Goal: Book appointment/travel/reservation

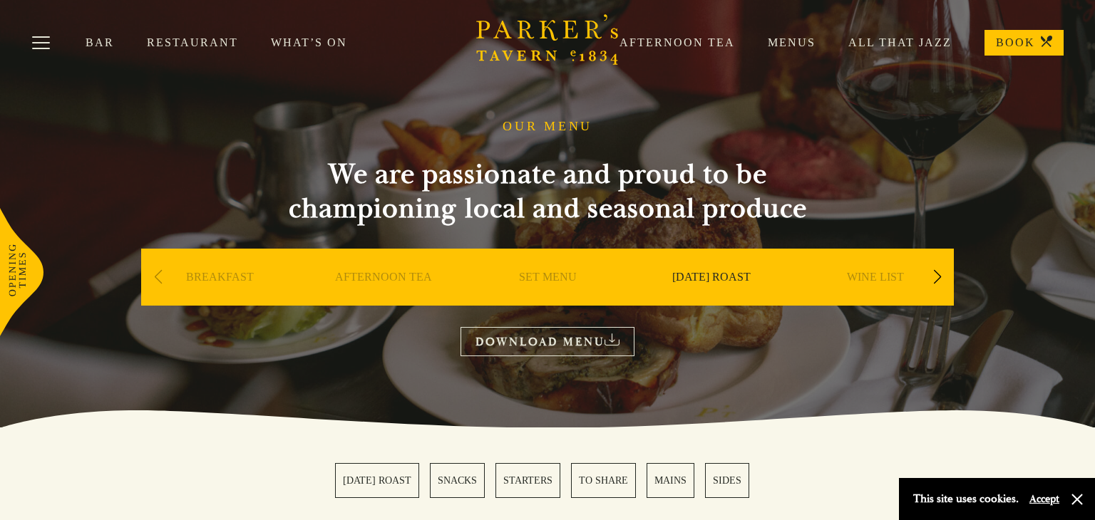
click at [1007, 39] on link "BOOK" at bounding box center [1024, 43] width 79 height 26
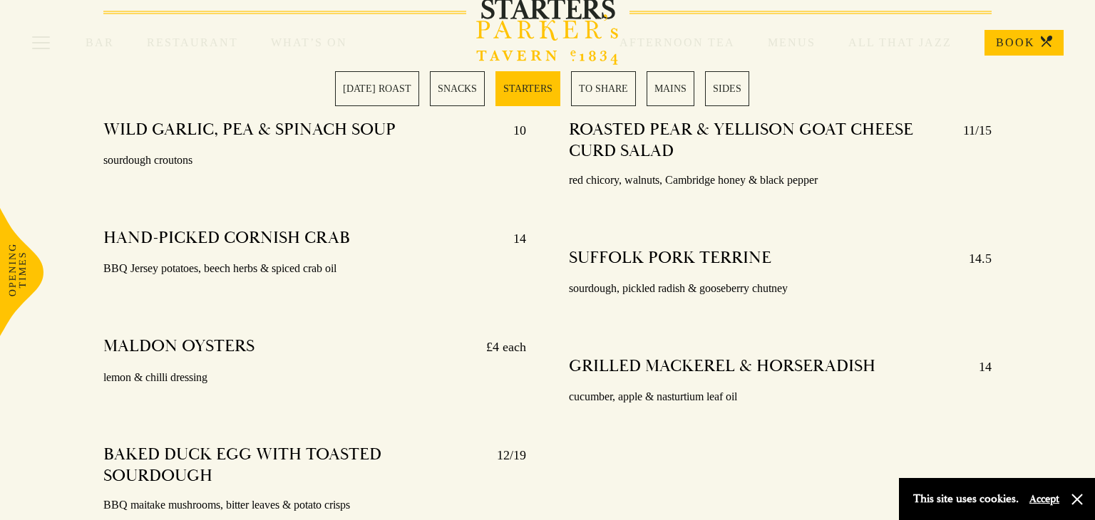
scroll to position [1514, 0]
click at [1031, 187] on div "STARTERS WILD GARLIC, PEA & SPINACH SOUP 10 sourdough croutons HAND-PICKED CORN…" at bounding box center [547, 285] width 998 height 552
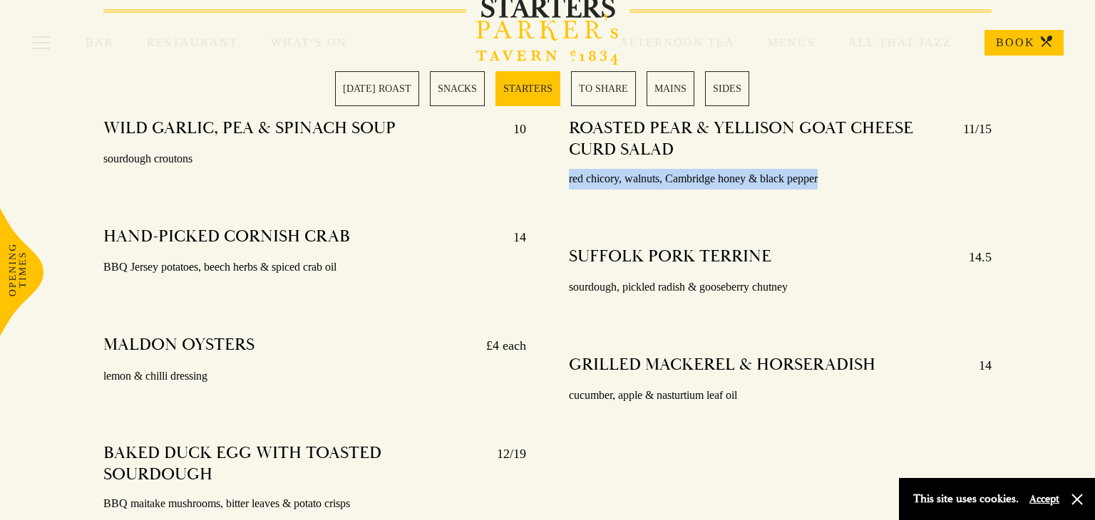
click at [1031, 187] on div "STARTERS WILD GARLIC, PEA & SPINACH SOUP 10 sourdough croutons HAND-PICKED CORN…" at bounding box center [547, 285] width 998 height 552
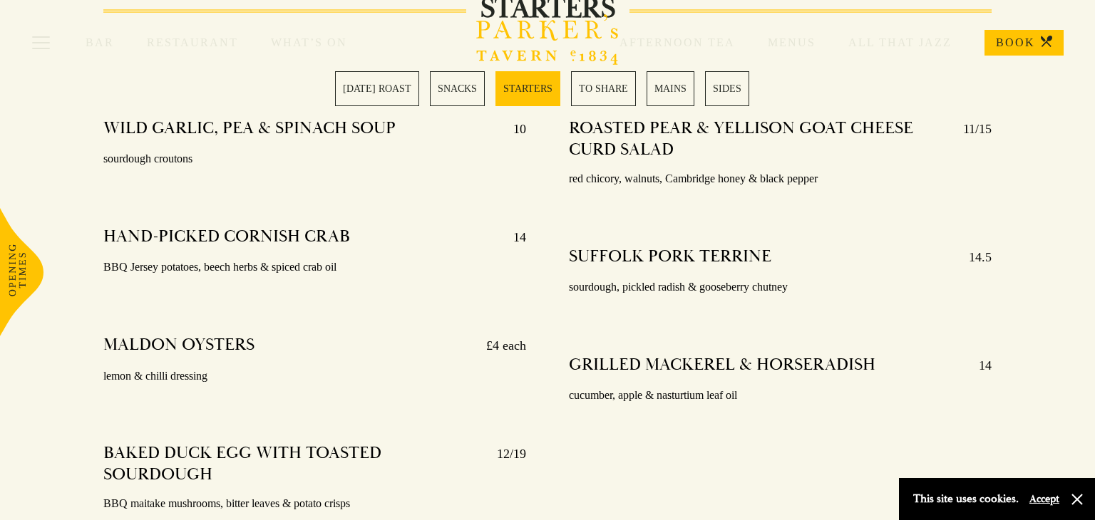
click at [1025, 165] on div "STARTERS WILD GARLIC, PEA & SPINACH SOUP 10 sourdough croutons HAND-PICKED CORN…" at bounding box center [547, 285] width 998 height 552
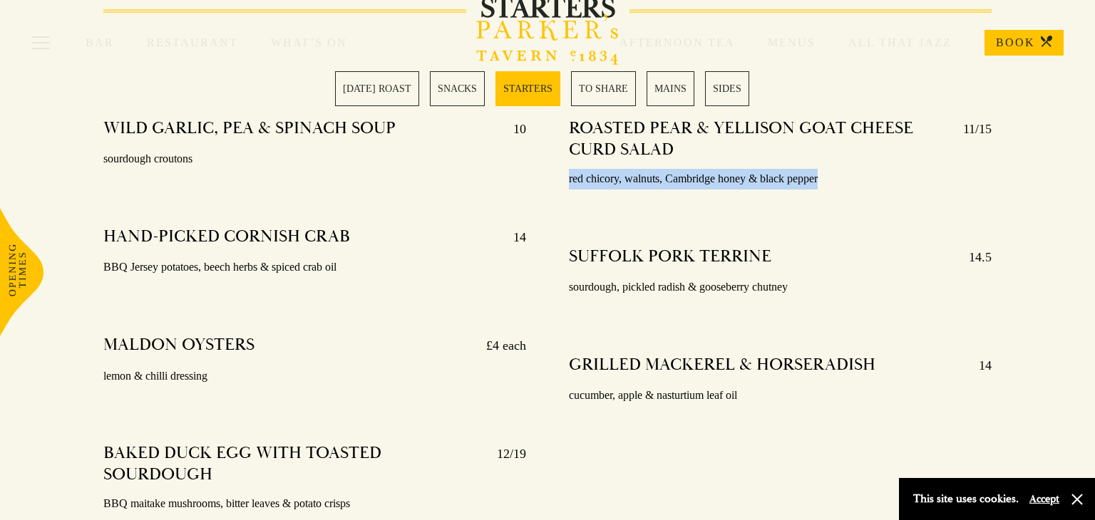
click at [1025, 165] on div "STARTERS WILD GARLIC, PEA & SPINACH SOUP 10 sourdough croutons HAND-PICKED CORN…" at bounding box center [547, 285] width 998 height 552
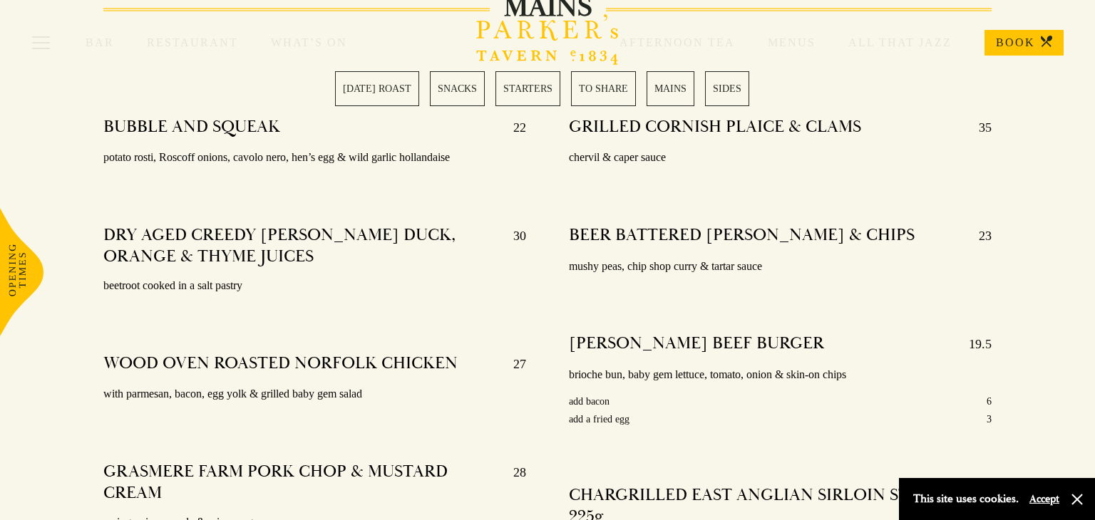
scroll to position [2565, 0]
click at [1076, 498] on button "button" at bounding box center [1077, 500] width 14 height 14
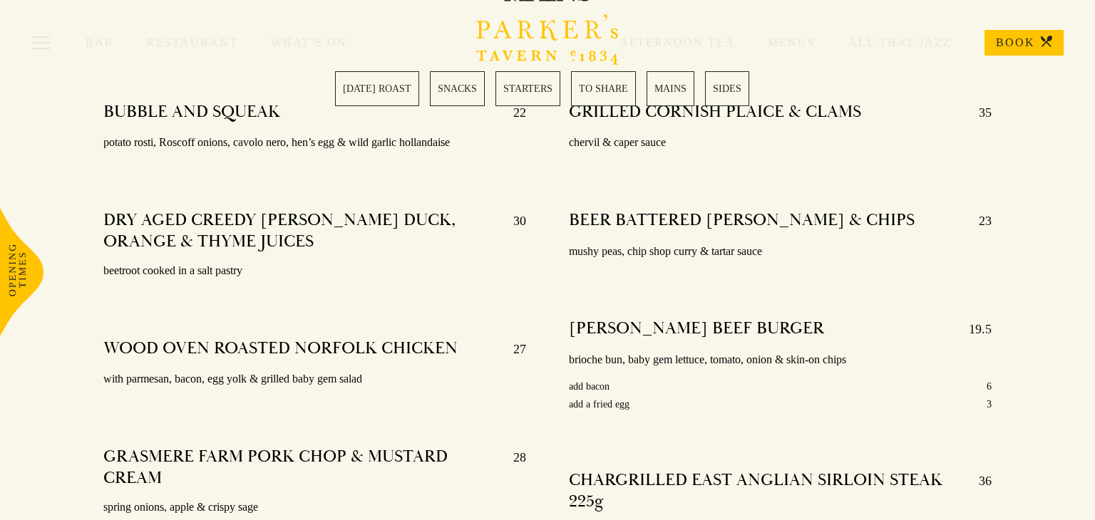
scroll to position [2579, 0]
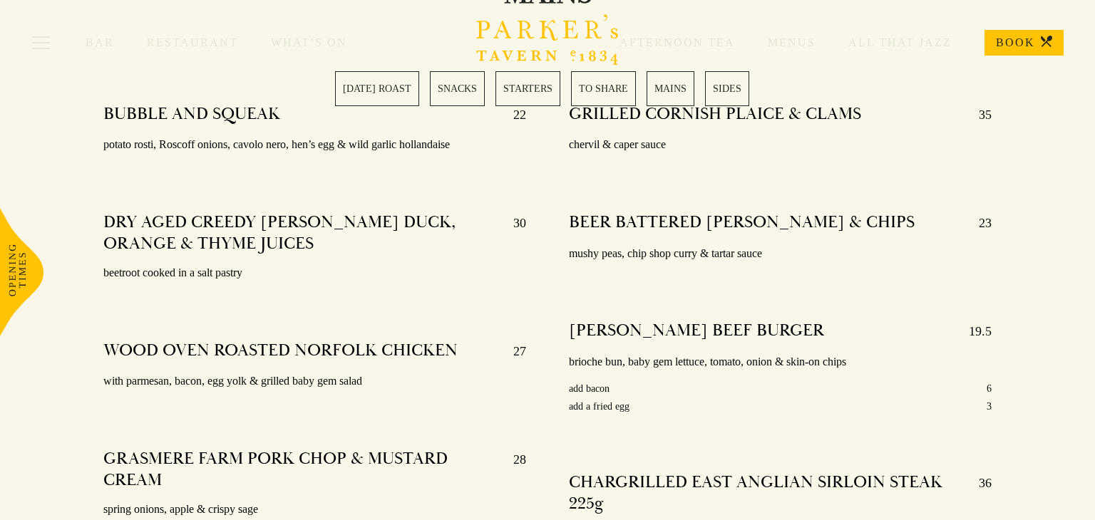
click at [1055, 345] on div "MAINS BUBBLE AND SQUEAK 22 potato rosti, Roscoff onions, cavolo nero, hen’s egg…" at bounding box center [547, 292] width 1095 height 595
click at [953, 324] on div "[PERSON_NAME] BEEF BURGER 19.5" at bounding box center [780, 331] width 423 height 23
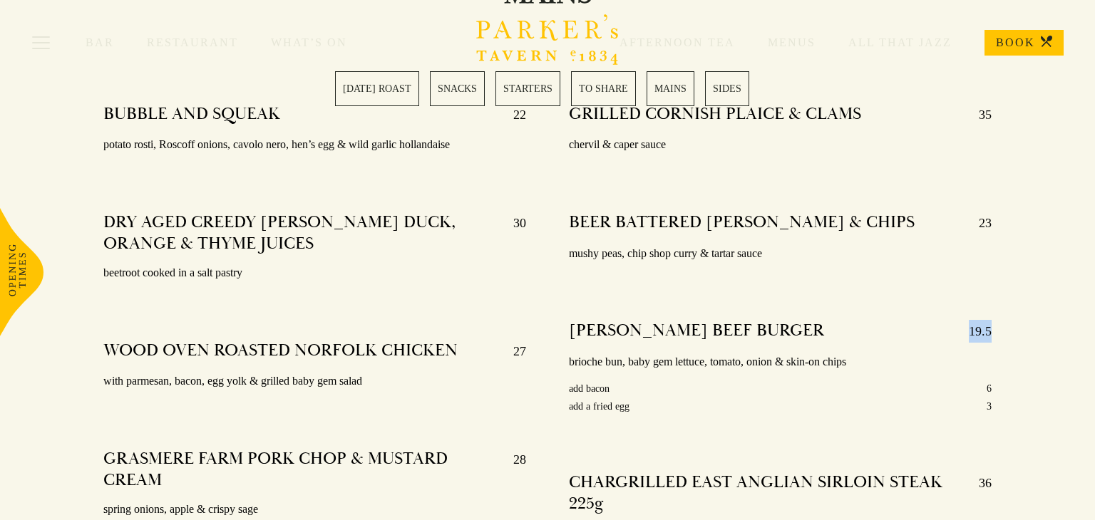
click at [953, 324] on div "[PERSON_NAME] BEEF BURGER 19.5" at bounding box center [780, 331] width 423 height 23
click at [907, 222] on div "BEER BATTERED [PERSON_NAME] & CHIPS 23" at bounding box center [780, 223] width 423 height 23
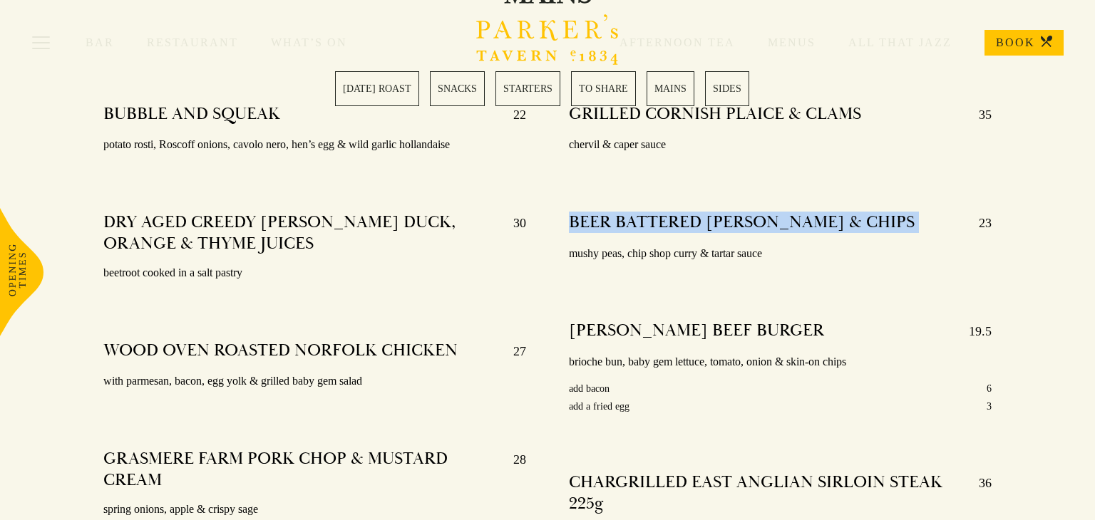
click at [907, 222] on div "BEER BATTERED [PERSON_NAME] & CHIPS 23" at bounding box center [780, 223] width 423 height 23
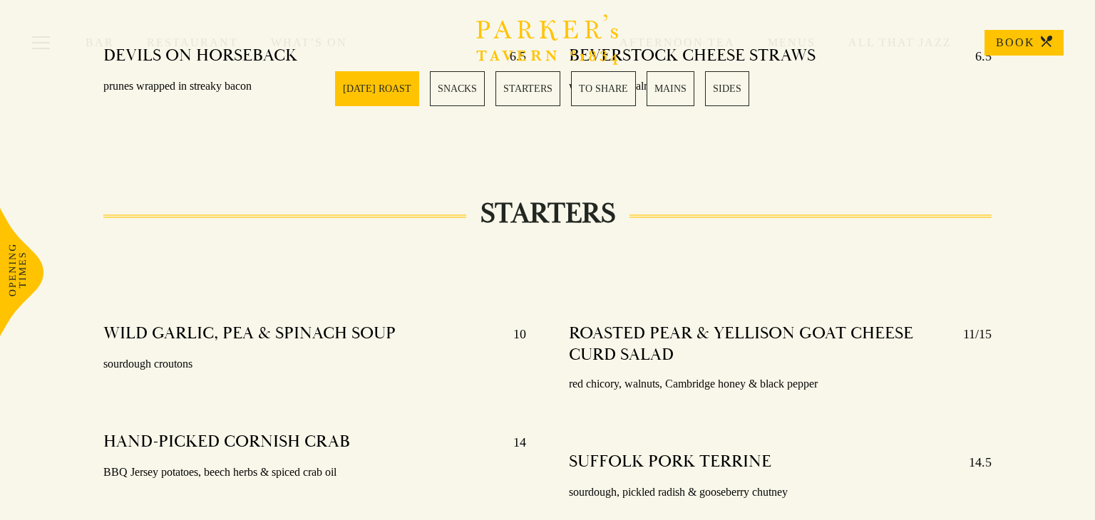
scroll to position [0, 0]
